Goal: Task Accomplishment & Management: Use online tool/utility

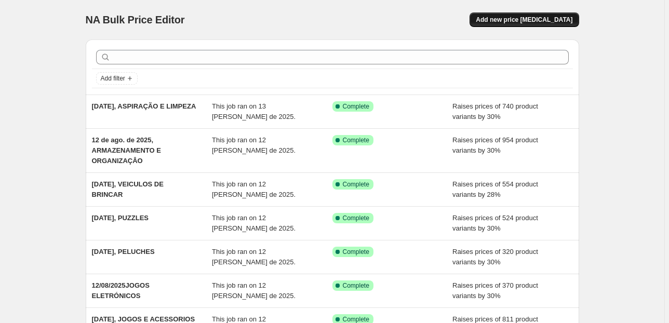
click at [532, 16] on span "Add new price [MEDICAL_DATA]" at bounding box center [524, 20] width 97 height 8
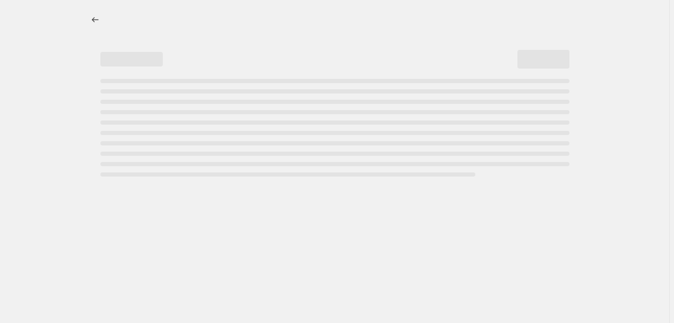
select select "percentage"
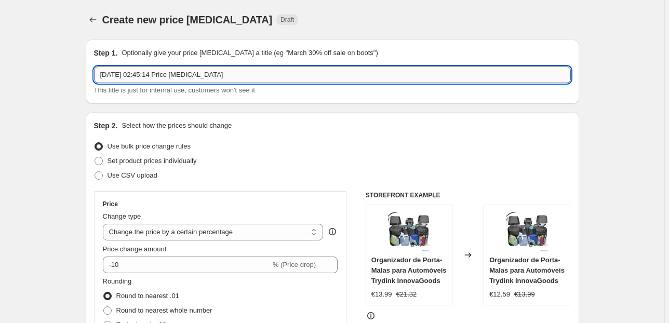
drag, startPoint x: 242, startPoint y: 73, endPoint x: 144, endPoint y: 72, distance: 97.7
click at [144, 72] on input "[DATE] 02:45:14 Price [MEDICAL_DATA]" at bounding box center [332, 75] width 477 height 17
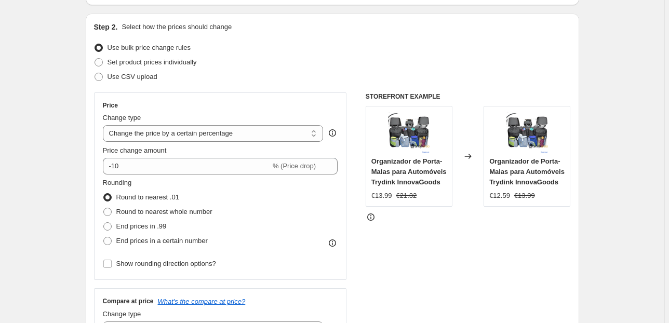
scroll to position [125, 0]
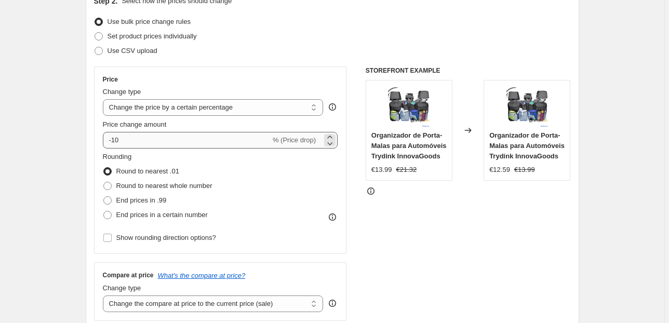
type input "[DATE], CASA DE BANHO"
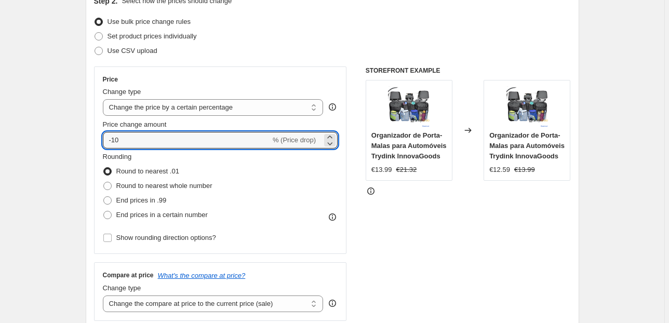
drag, startPoint x: 240, startPoint y: 143, endPoint x: 60, endPoint y: 146, distance: 179.8
type input "30"
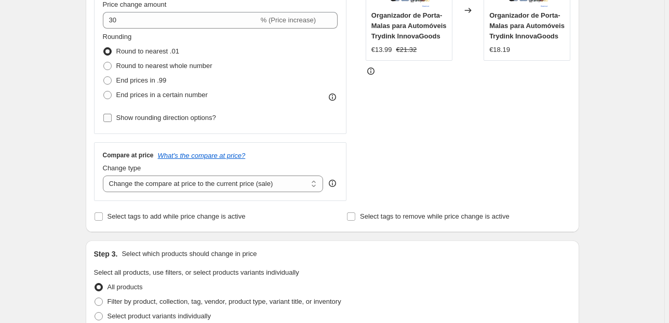
scroll to position [249, 0]
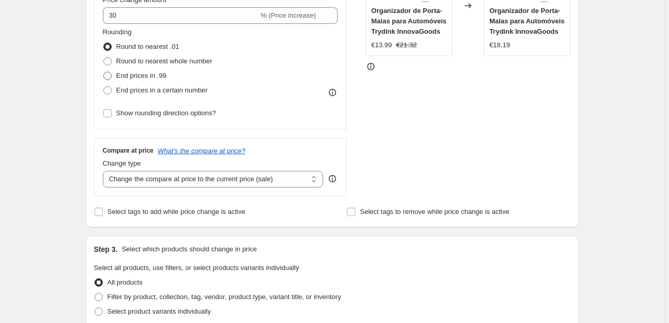
click at [136, 77] on span "End prices in .99" at bounding box center [141, 76] width 50 height 8
click at [104, 72] on input "End prices in .99" at bounding box center [103, 72] width 1 height 1
radio input "true"
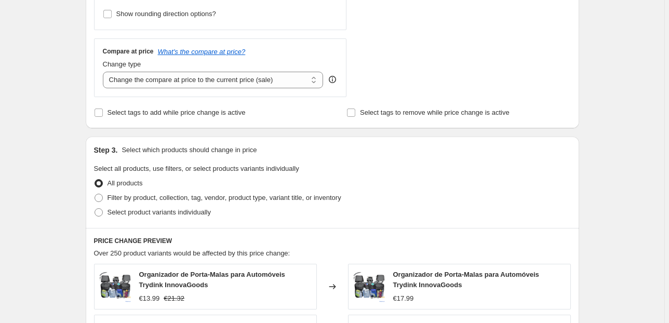
scroll to position [374, 0]
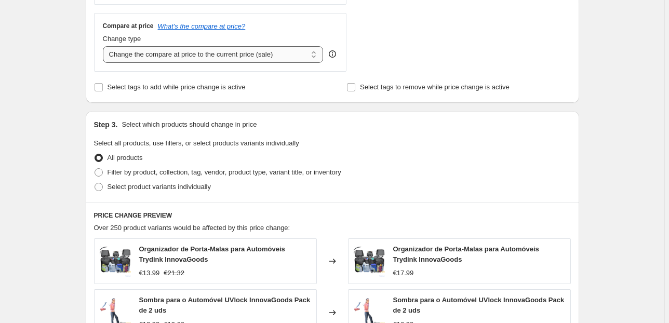
drag, startPoint x: 273, startPoint y: 45, endPoint x: 279, endPoint y: 61, distance: 16.9
click at [274, 45] on div "Change type Change the compare at price to the current price (sale) Change the …" at bounding box center [213, 48] width 221 height 29
drag, startPoint x: 289, startPoint y: 50, endPoint x: 295, endPoint y: 61, distance: 12.1
click at [289, 50] on select "Change the compare at price to the current price (sale) Change the compare at p…" at bounding box center [213, 54] width 221 height 17
select select "pp"
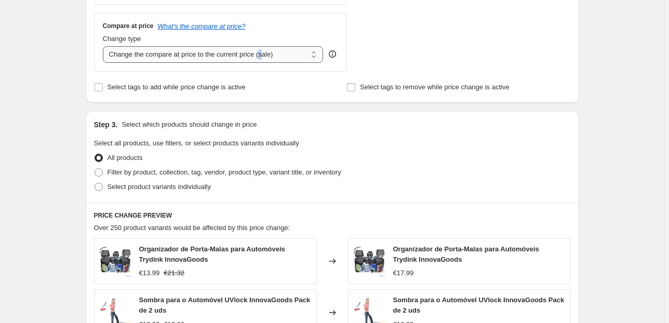
click at [104, 46] on select "Change the compare at price to the current price (sale) Change the compare at p…" at bounding box center [213, 54] width 221 height 17
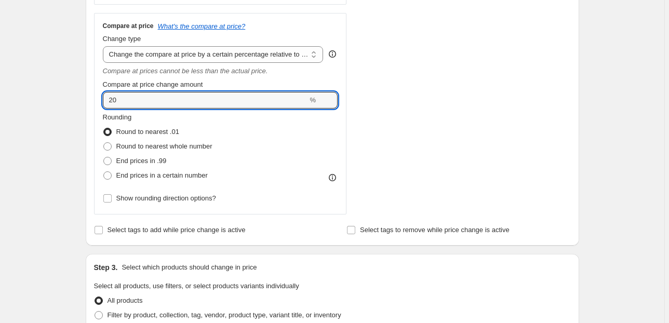
drag, startPoint x: 90, startPoint y: 98, endPoint x: 83, endPoint y: 98, distance: 7.3
type input "75"
click at [71, 84] on div "Create new price [MEDICAL_DATA]. This page is ready Create new price [MEDICAL_D…" at bounding box center [332, 225] width 665 height 1198
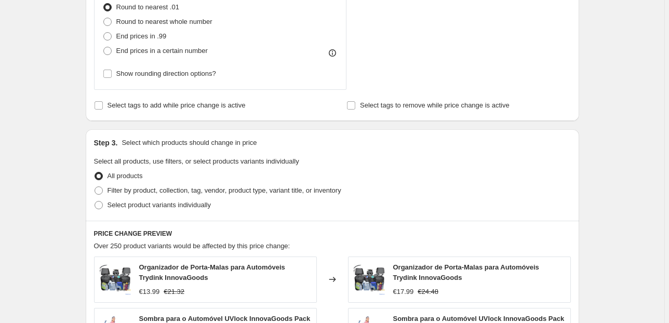
scroll to position [540, 0]
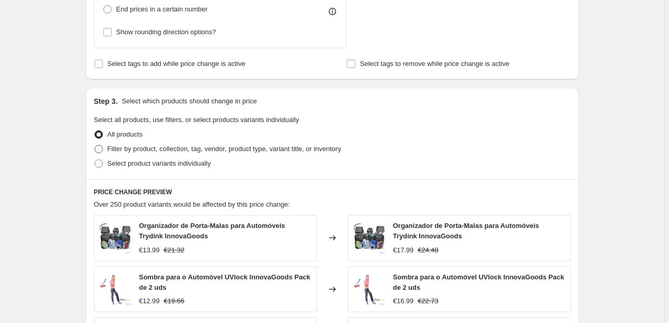
click at [142, 150] on span "Filter by product, collection, tag, vendor, product type, variant title, or inv…" at bounding box center [225, 149] width 234 height 8
click at [95, 146] on input "Filter by product, collection, tag, vendor, product type, variant title, or inv…" at bounding box center [95, 145] width 1 height 1
radio input "true"
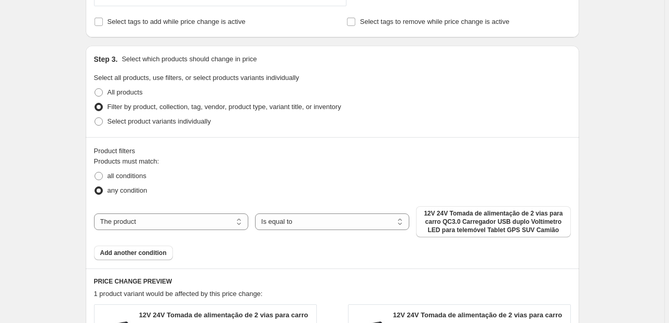
scroll to position [624, 0]
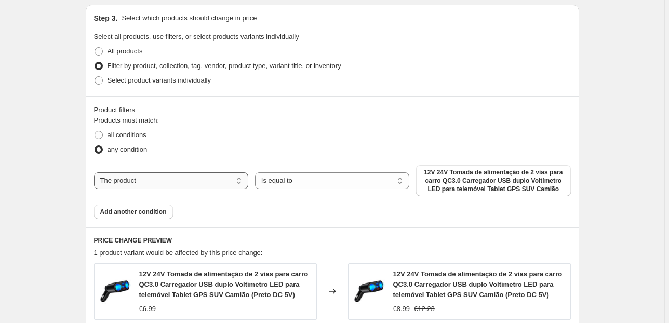
click at [210, 185] on select "The product The product's collection The product's tag The product's vendor The…" at bounding box center [171, 181] width 154 height 17
select select "collection"
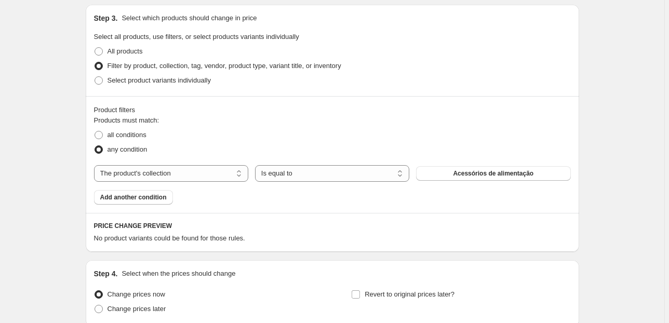
click at [489, 174] on span "Acessórios de alimentação" at bounding box center [493, 173] width 81 height 8
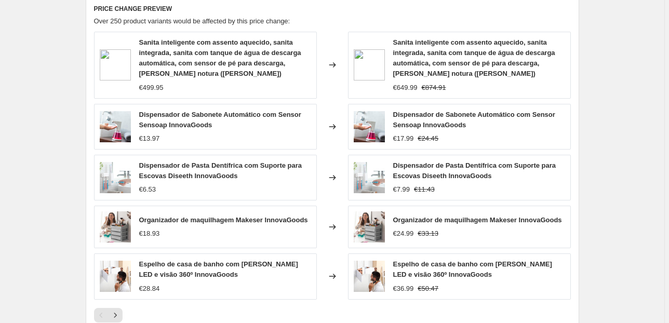
scroll to position [748, 0]
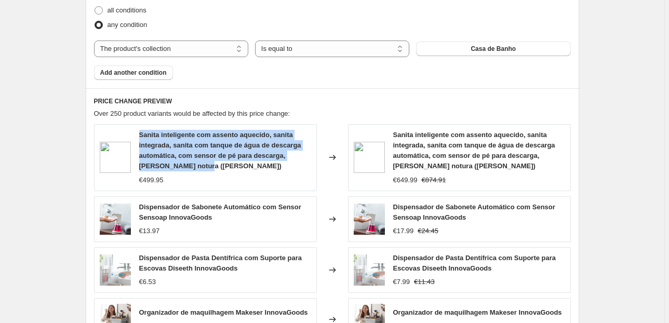
drag, startPoint x: 204, startPoint y: 166, endPoint x: 140, endPoint y: 135, distance: 70.9
click at [140, 135] on div "Sanita inteligente com assento aquecido, sanita integrada, sanita com tanque de…" at bounding box center [205, 157] width 223 height 67
copy span "Sanita inteligente com assento aquecido, sanita integrada, sanita com tanque de…"
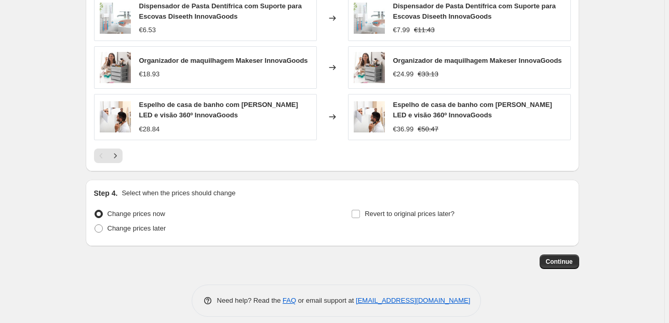
scroll to position [1008, 0]
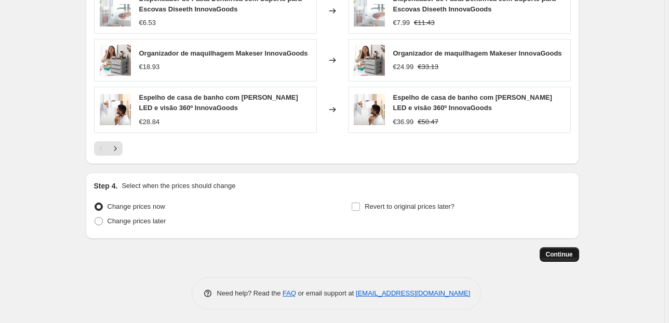
click at [555, 247] on button "Continue" at bounding box center [559, 254] width 39 height 15
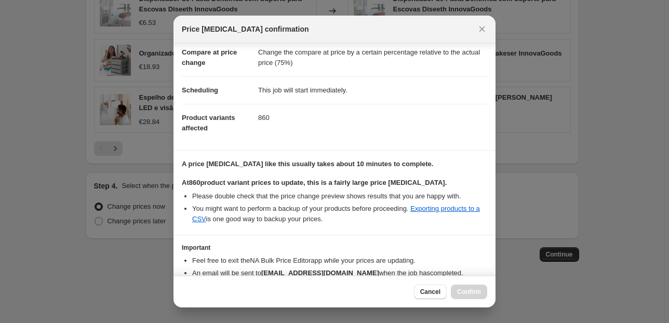
scroll to position [106, 0]
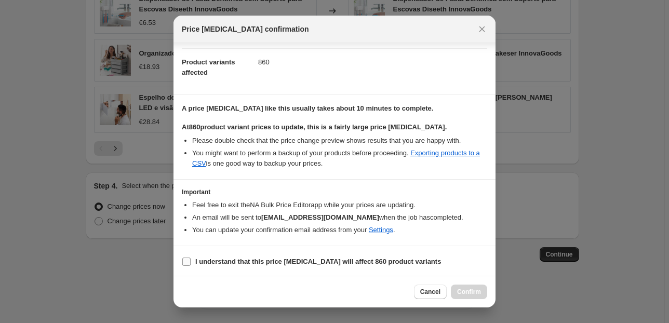
click at [187, 263] on input "I understand that this price [MEDICAL_DATA] will affect 860 product variants" at bounding box center [186, 262] width 8 height 8
checkbox input "true"
click at [465, 289] on span "Confirm" at bounding box center [469, 292] width 24 height 8
